Goal: Task Accomplishment & Management: Manage account settings

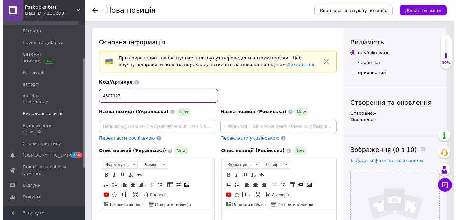
scroll to position [69, 0]
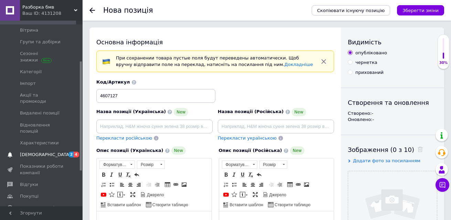
click at [52, 152] on span "[DEMOGRAPHIC_DATA]" at bounding box center [42, 155] width 44 height 6
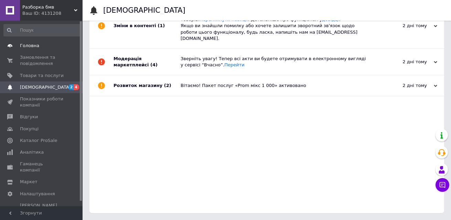
click at [40, 44] on span "Головна" at bounding box center [42, 46] width 44 height 6
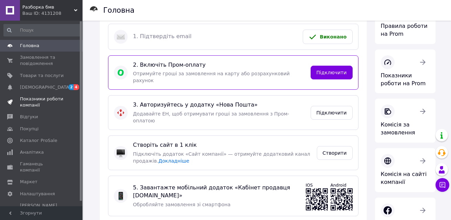
scroll to position [5, 0]
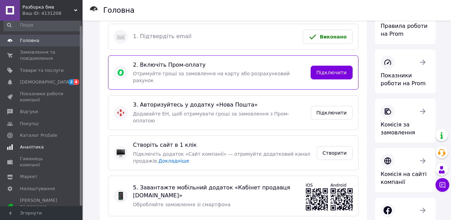
click at [33, 152] on link "Аналітика" at bounding box center [42, 147] width 85 height 12
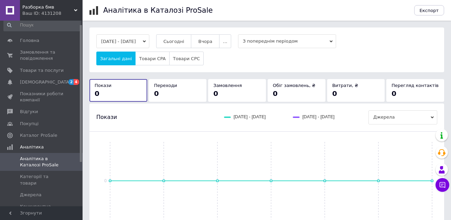
click at [315, 42] on span "З попереднім періодом" at bounding box center [287, 41] width 98 height 14
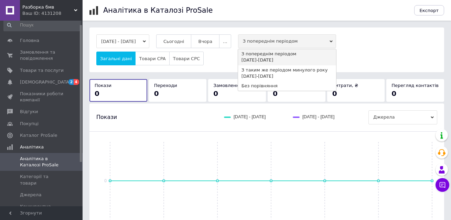
click at [315, 42] on span "З попереднім періодом" at bounding box center [287, 41] width 98 height 14
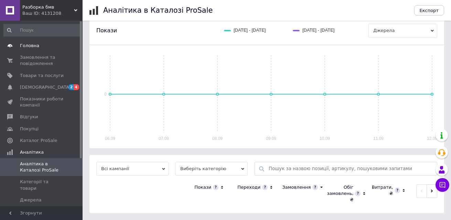
click at [33, 48] on span "Головна" at bounding box center [29, 46] width 19 height 6
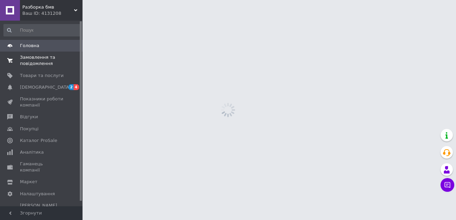
click at [37, 61] on span "Замовлення та повідомлення" at bounding box center [42, 60] width 44 height 12
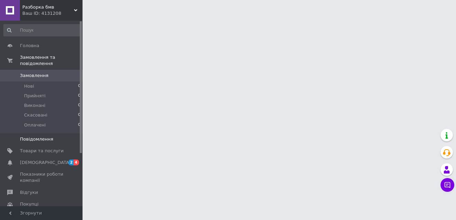
click at [47, 137] on link "Повідомлення 0" at bounding box center [42, 139] width 85 height 12
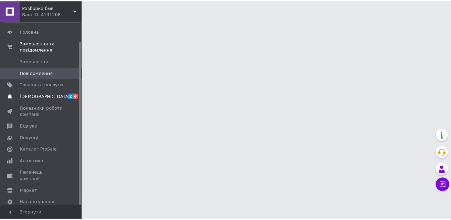
scroll to position [22, 0]
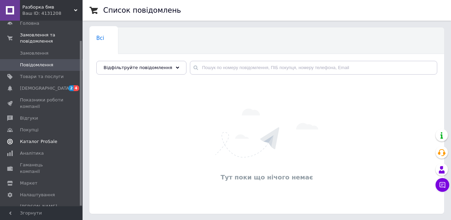
click at [43, 139] on span "Каталог ProSale" at bounding box center [38, 142] width 37 height 6
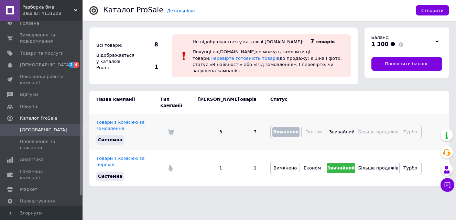
click at [232, 129] on td "7" at bounding box center [246, 132] width 34 height 36
click at [126, 120] on link "Товари з комісією за замовлення" at bounding box center [120, 125] width 48 height 11
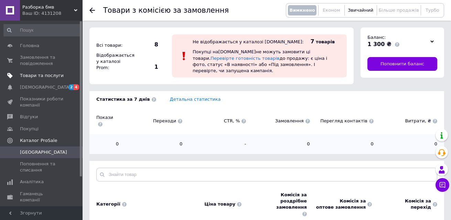
click at [43, 76] on span "Товари та послуги" at bounding box center [42, 76] width 44 height 6
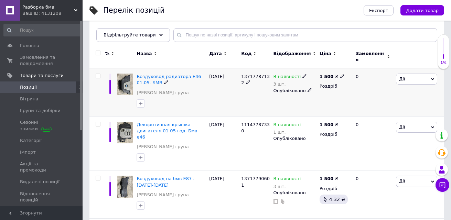
scroll to position [34, 0]
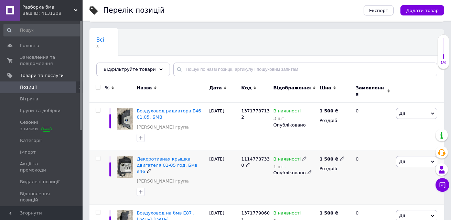
click at [427, 158] on span "Дії" at bounding box center [416, 161] width 41 height 11
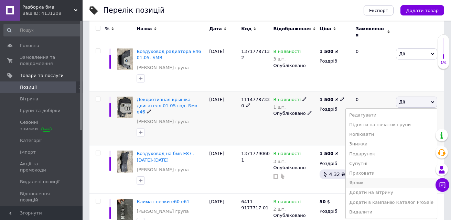
scroll to position [103, 0]
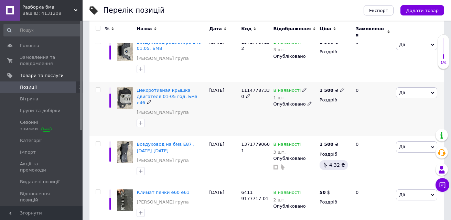
click at [276, 97] on div "В наявності 1 шт." at bounding box center [294, 94] width 43 height 14
click at [275, 95] on div "1 шт." at bounding box center [290, 97] width 34 height 5
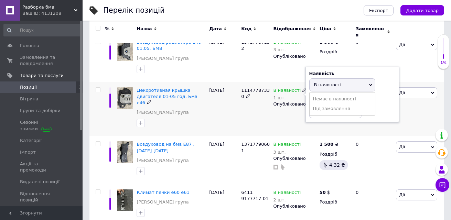
click at [353, 78] on span "В наявності" at bounding box center [342, 84] width 66 height 13
click at [326, 115] on div "Наявність В наявності Немає в наявності Під замовлення Залишки 1 шт." at bounding box center [352, 95] width 94 height 56
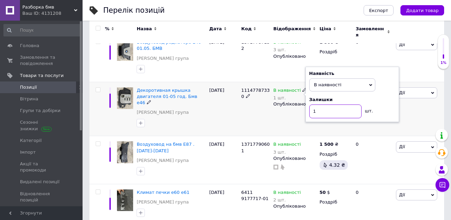
click at [329, 106] on input "1" at bounding box center [335, 112] width 52 height 14
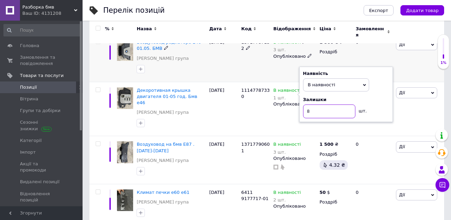
type input "8"
click at [414, 72] on div "[PERSON_NAME] Підняти на початок групи Копіювати Знижка Подарунок Супутні Прихо…" at bounding box center [419, 58] width 50 height 48
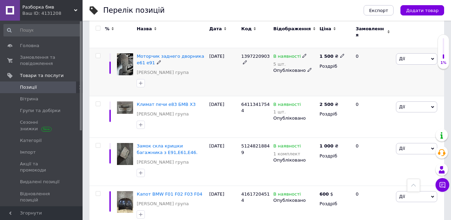
scroll to position [285, 0]
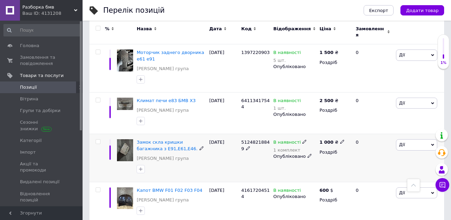
click at [288, 148] on div "1 комплект" at bounding box center [290, 150] width 34 height 5
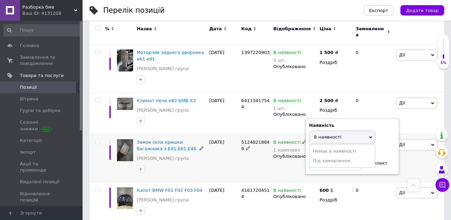
click at [344, 131] on span "В наявності" at bounding box center [342, 137] width 66 height 13
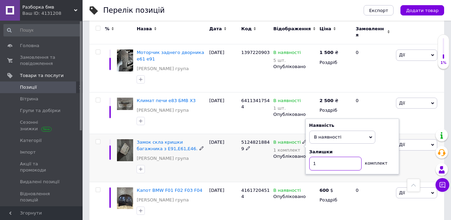
click at [333, 157] on input "1" at bounding box center [335, 164] width 52 height 14
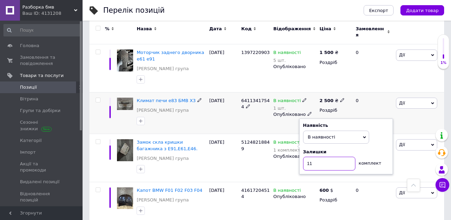
type input "11"
click at [381, 99] on div "0" at bounding box center [373, 113] width 43 height 42
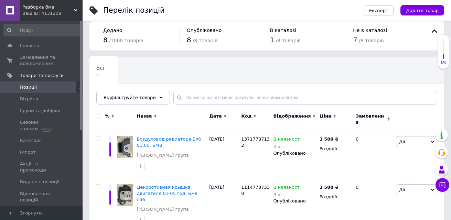
scroll to position [0, 0]
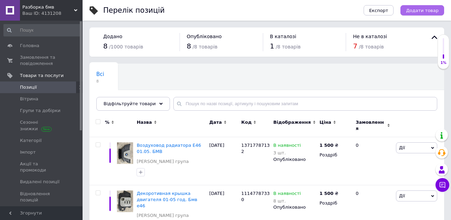
click at [431, 8] on span "Додати товар" at bounding box center [422, 10] width 33 height 5
